Goal: Information Seeking & Learning: Understand process/instructions

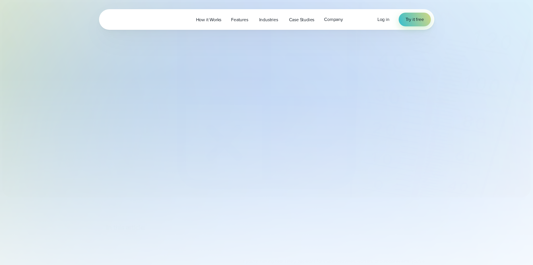
select select "***"
type input "*******"
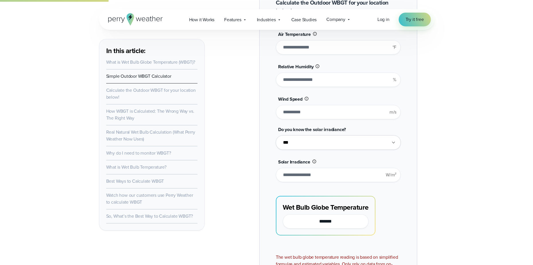
scroll to position [574, 0]
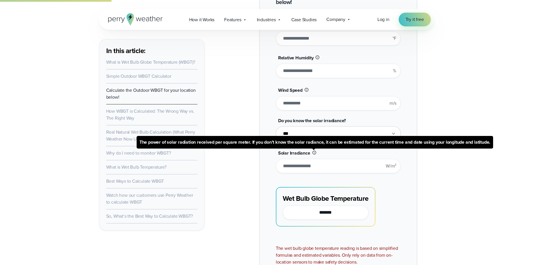
click at [312, 153] on icon at bounding box center [314, 153] width 4 height 4
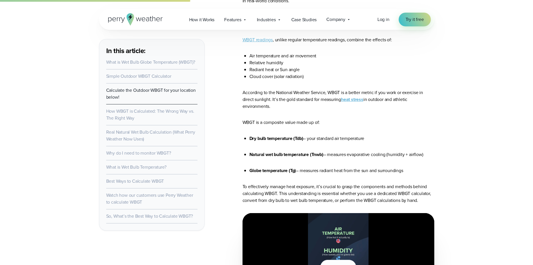
scroll to position [918, 0]
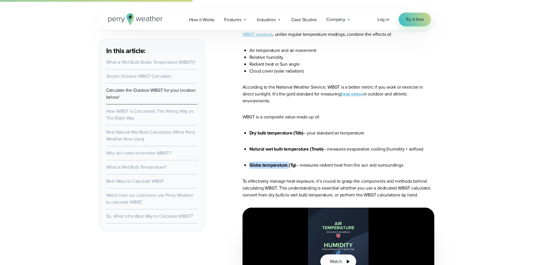
drag, startPoint x: 250, startPoint y: 168, endPoint x: 288, endPoint y: 168, distance: 38.7
click at [288, 168] on strong "Globe temperature (Tg)" at bounding box center [272, 165] width 47 height 7
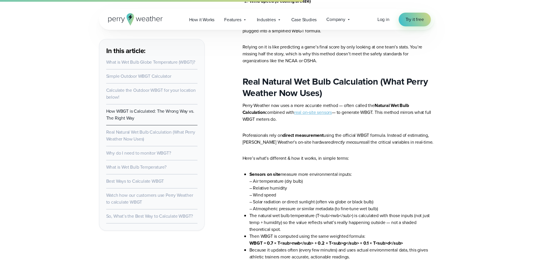
scroll to position [1520, 0]
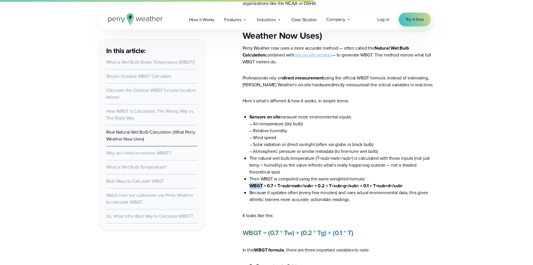
drag, startPoint x: 249, startPoint y: 183, endPoint x: 261, endPoint y: 183, distance: 11.5
click at [261, 182] on strong "WBGT = 0.7 × T<sub>nwb</sub> + 0.2 × T<sub>g</sub> + 0.1 × T<sub>d</sub>" at bounding box center [326, 185] width 154 height 7
copy strong "WBGT"
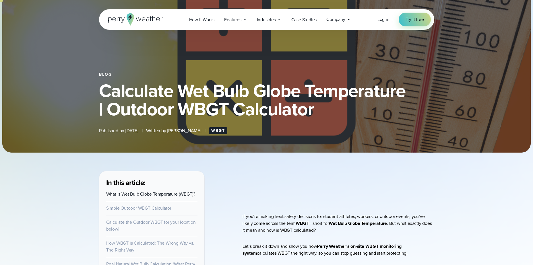
scroll to position [0, 0]
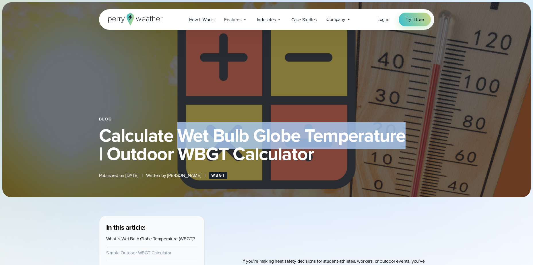
drag, startPoint x: 182, startPoint y: 134, endPoint x: 403, endPoint y: 141, distance: 220.9
click at [403, 141] on h1 "Calculate Wet Bulb Globe Temperature | Outdoor WBGT Calculator" at bounding box center [266, 144] width 335 height 37
copy h1 "Wet Bulb Globe Temperature"
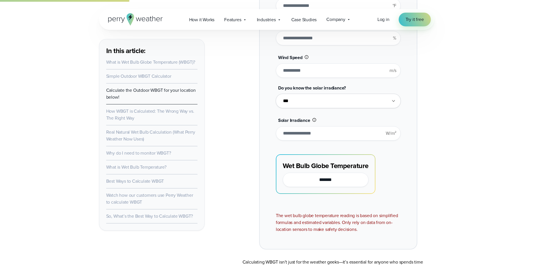
scroll to position [602, 0]
